Goal: Find specific page/section: Find specific page/section

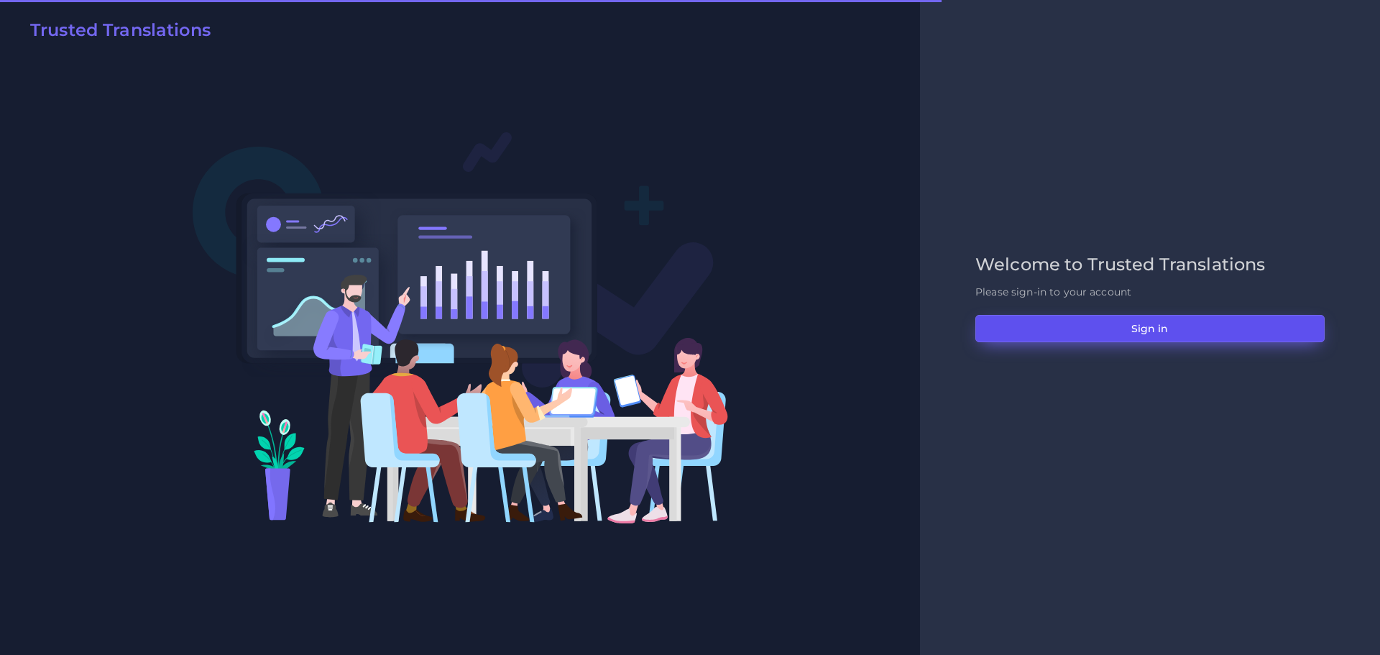
click at [1181, 333] on button "Sign in" at bounding box center [1149, 328] width 349 height 27
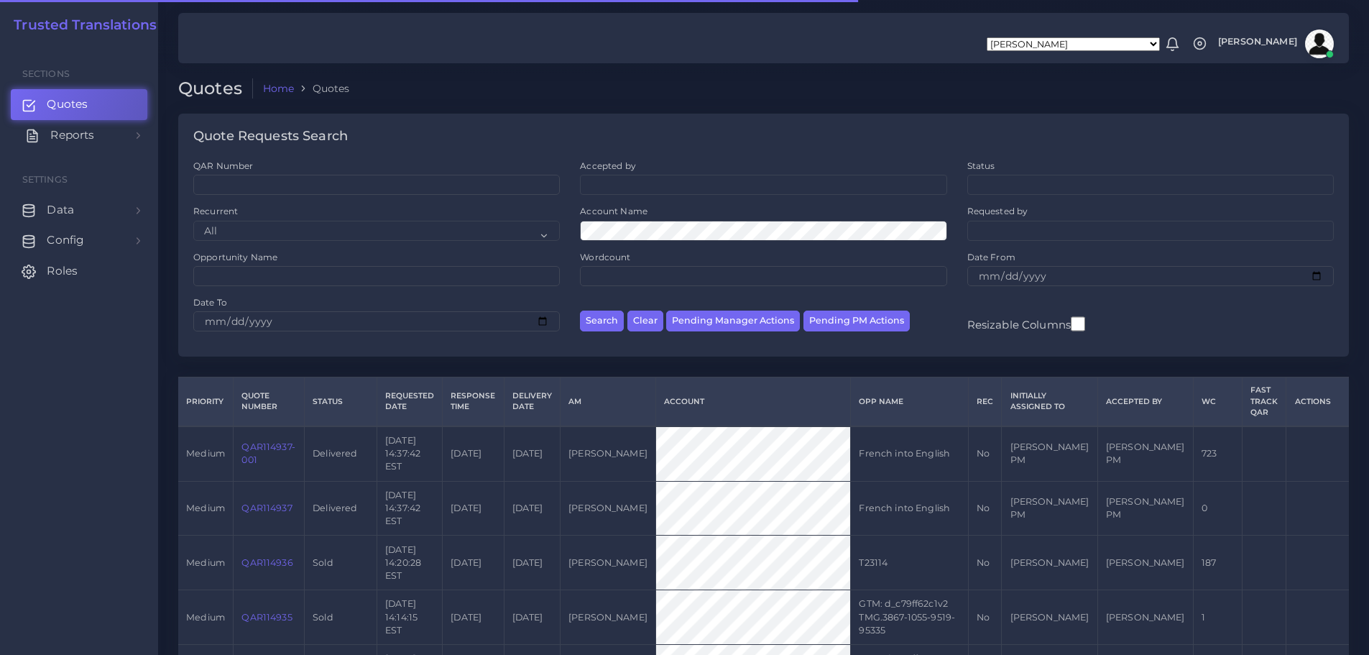
click at [93, 139] on span "Reports" at bounding box center [72, 135] width 44 height 16
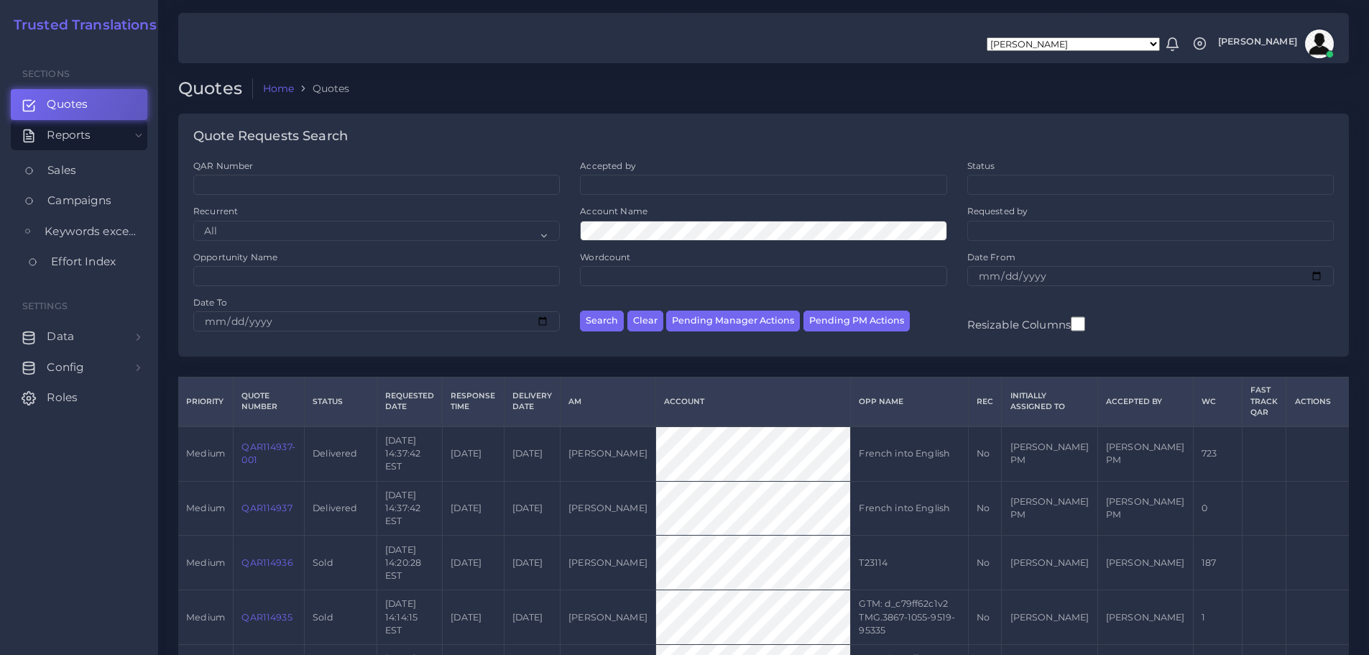
click at [83, 264] on span "Effort Index" at bounding box center [83, 262] width 65 height 16
